Goal: Download file/media

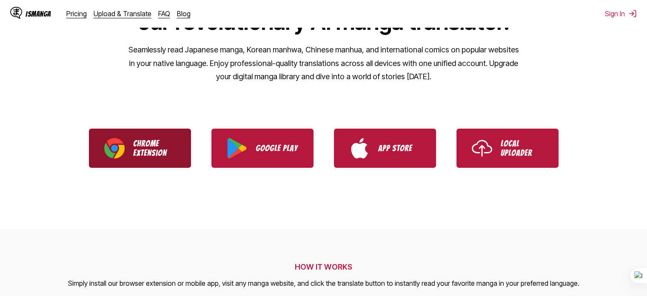
click at [164, 144] on p "Chrome Extension" at bounding box center [154, 148] width 43 height 19
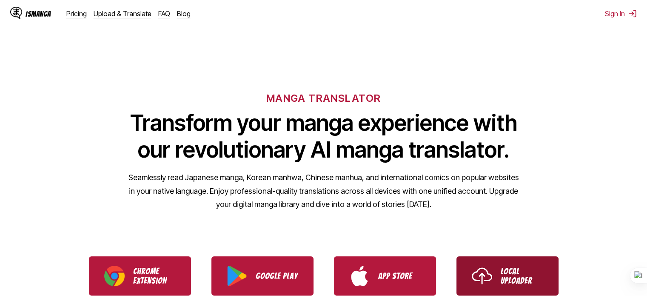
click at [526, 280] on p "Local Uploader" at bounding box center [522, 275] width 43 height 19
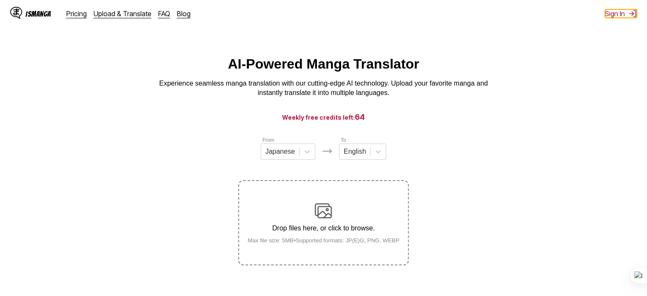
click at [628, 14] on button "Sign In" at bounding box center [621, 13] width 32 height 9
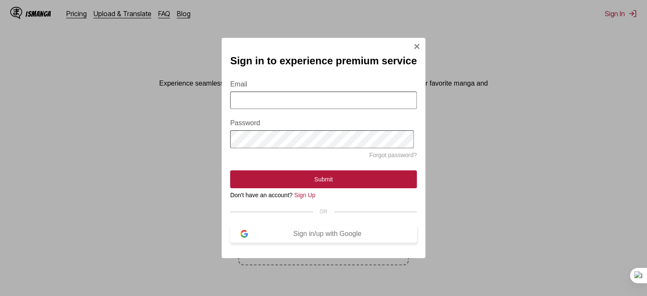
click at [358, 243] on button "Sign in/up with Google" at bounding box center [323, 234] width 187 height 18
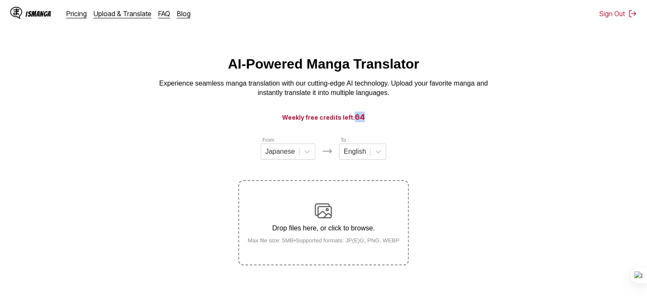
drag, startPoint x: 355, startPoint y: 119, endPoint x: 368, endPoint y: 119, distance: 13.6
click at [368, 119] on h3 "Weekly free credits left: 64" at bounding box center [323, 117] width 606 height 11
click at [377, 119] on h3 "Weekly free credits left: 64" at bounding box center [323, 117] width 606 height 11
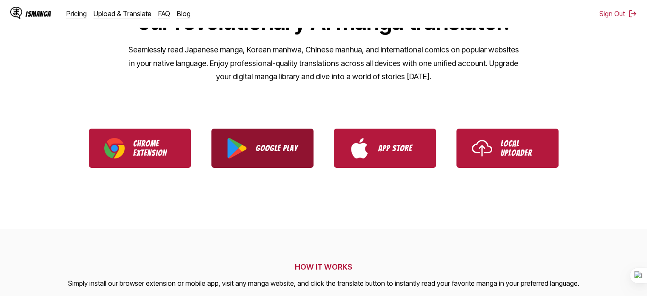
click at [266, 149] on p "Google Play" at bounding box center [277, 147] width 43 height 9
